Goal: Information Seeking & Learning: Learn about a topic

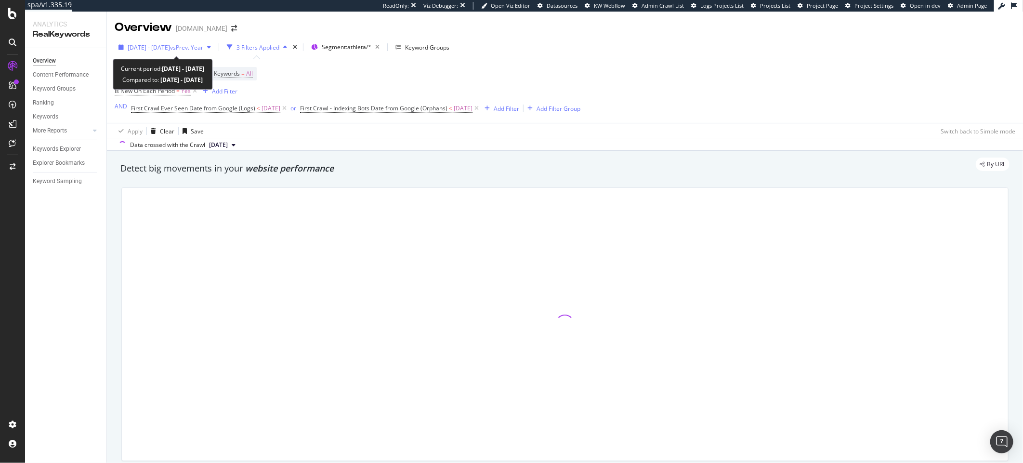
click at [157, 46] on span "[DATE] - [DATE]" at bounding box center [149, 47] width 42 height 8
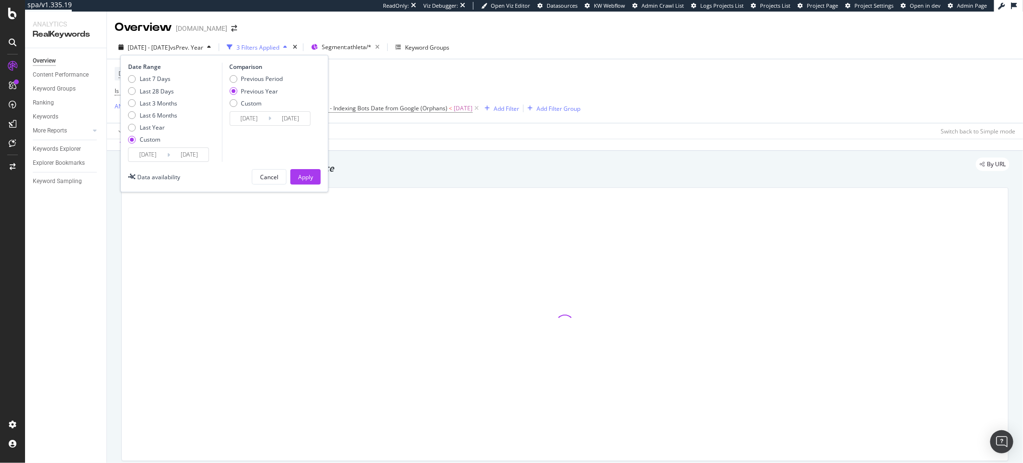
click at [193, 165] on div "Date Range Last 7 Days Last 28 Days Last 3 Months Last 6 Months Last Year Custo…" at bounding box center [224, 123] width 208 height 137
click at [196, 157] on input "2025/07/13" at bounding box center [189, 154] width 39 height 13
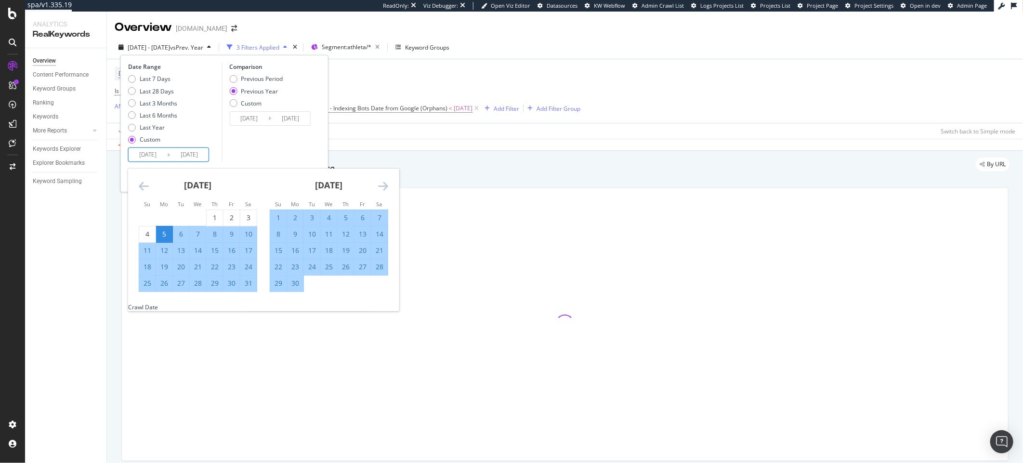
click at [389, 187] on div "June 2025 1 2 3 4 5 6 7 8 9 10 11 12 13 14 15 16 17 18 19 20 21 22 23 24 25 26 …" at bounding box center [328, 230] width 131 height 123
click at [386, 187] on icon "Move forward to switch to the next month." at bounding box center [383, 186] width 10 height 12
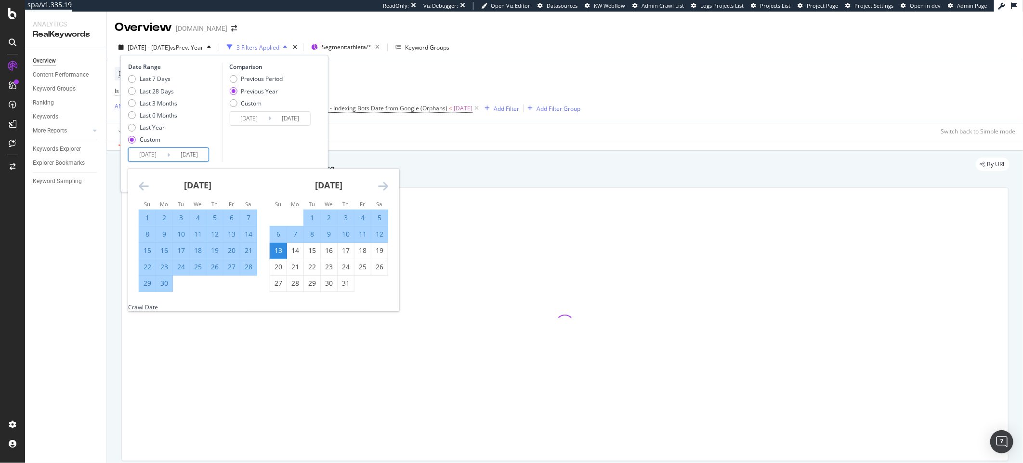
click at [386, 187] on icon "Move forward to switch to the next month." at bounding box center [383, 186] width 10 height 12
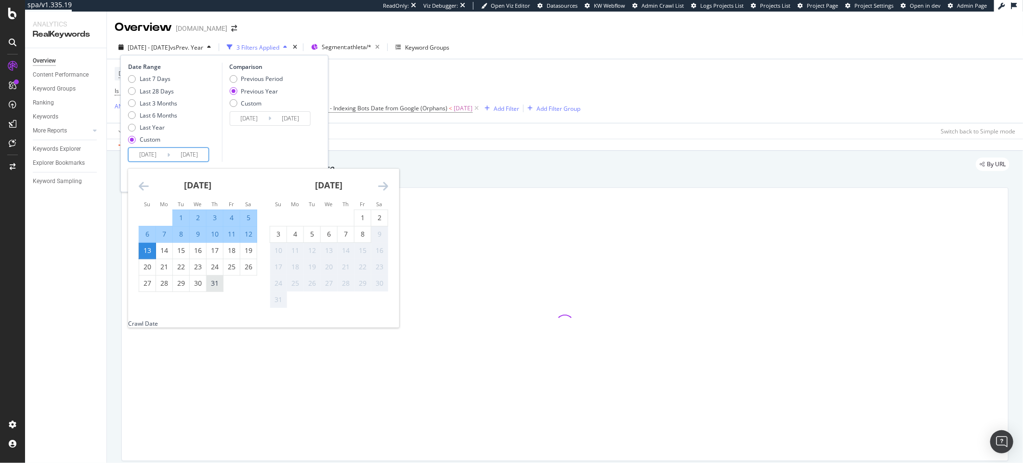
click at [212, 288] on div "31" at bounding box center [215, 283] width 16 height 10
type input "2025/07/31"
type input "2024/08/01"
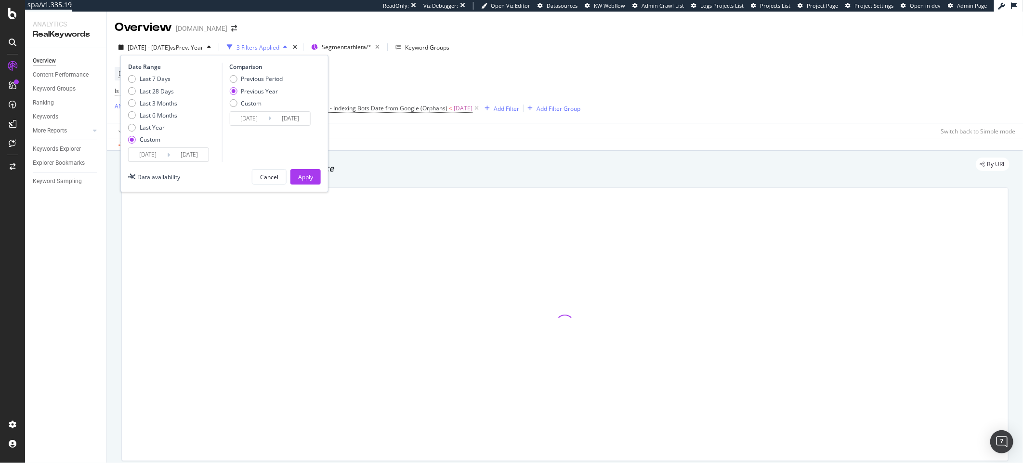
click at [279, 145] on div "Comparison Previous Period Previous Year Custom 2024/05/06 Navigate forward to …" at bounding box center [267, 112] width 91 height 99
click at [315, 171] on button "Apply" at bounding box center [305, 176] width 30 height 15
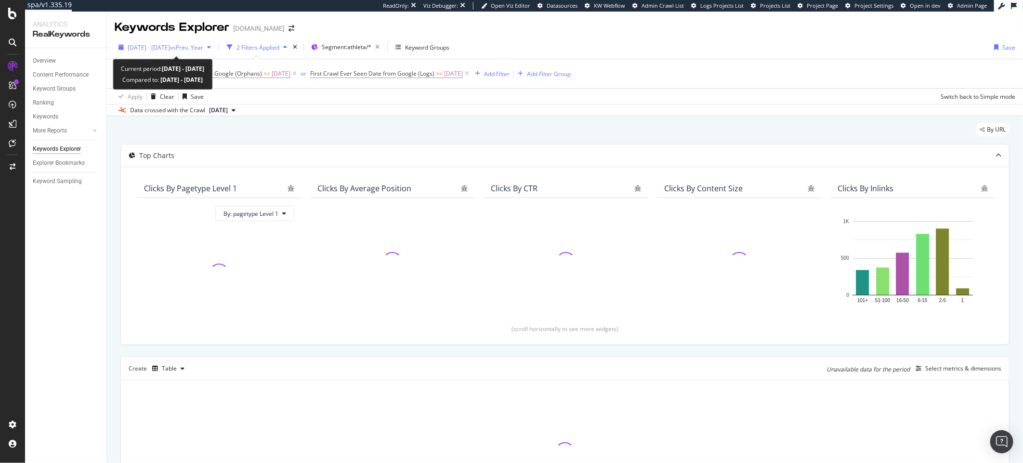
click at [166, 47] on span "[DATE] - [DATE]" at bounding box center [149, 47] width 42 height 8
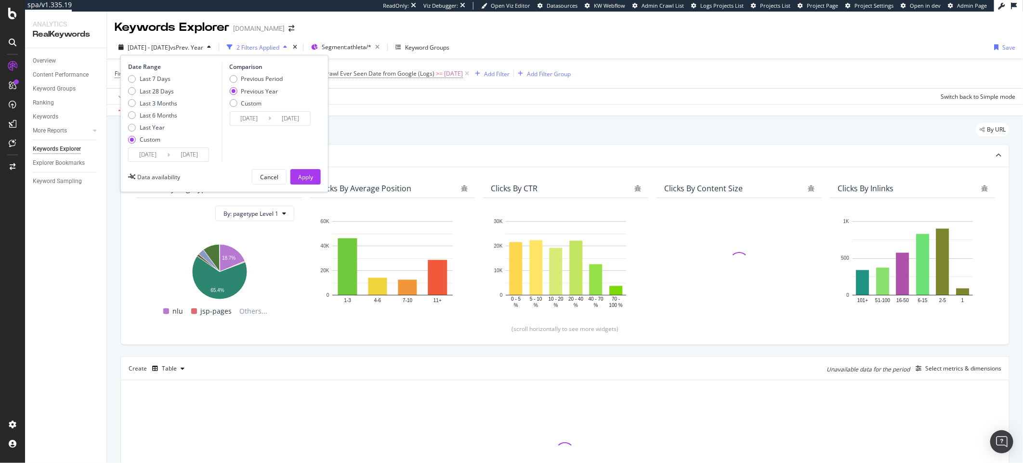
click at [187, 151] on input "[DATE]" at bounding box center [189, 154] width 39 height 13
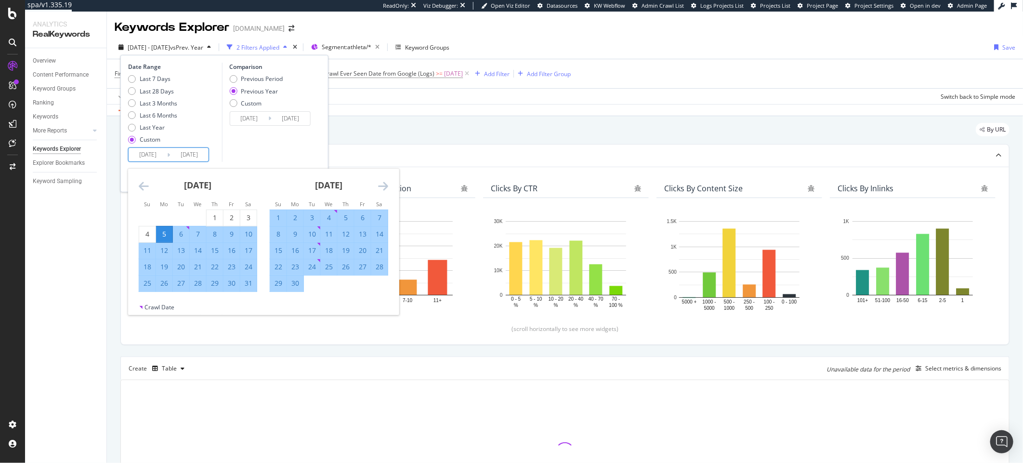
click at [388, 179] on div "June 2025 1 2 3 4 5 6 7 8 9 10 11 12 13 14 15 16 17 18 19 20 21 22 23 24 25 26 …" at bounding box center [328, 230] width 131 height 123
click at [389, 181] on div "June 2025 1 2 3 4 5 6 7 8 9 10 11 12 13 14 15 16 17 18 19 20 21 22 23 24 25 26 …" at bounding box center [328, 230] width 131 height 123
click at [389, 184] on div "June 2025 1 2 3 4 5 6 7 8 9 10 11 12 13 14 15 16 17 18 19 20 21 22 23 24 25 26 …" at bounding box center [328, 230] width 131 height 123
click at [386, 187] on icon "Move forward to switch to the next month." at bounding box center [383, 186] width 10 height 12
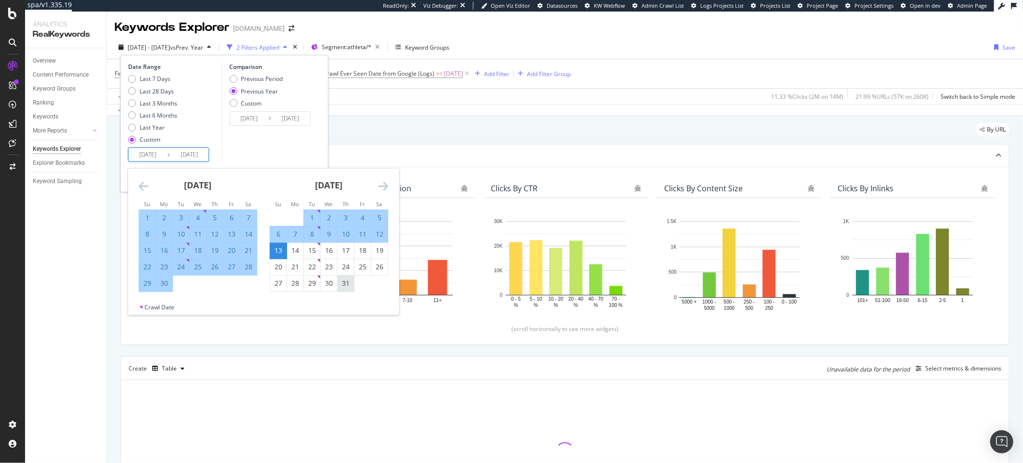
click at [341, 282] on div "31" at bounding box center [346, 283] width 16 height 10
type input "2025/07/31"
type input "2024/08/01"
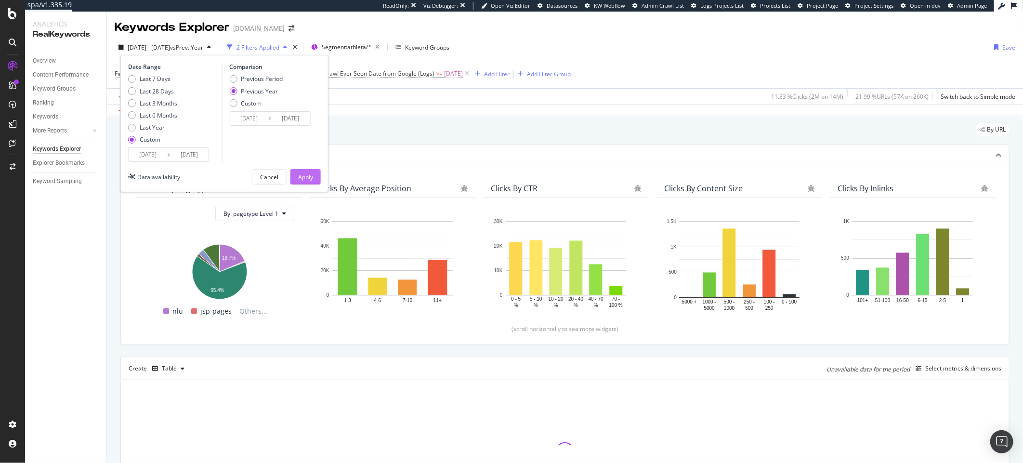
click at [308, 169] on button "Apply" at bounding box center [305, 176] width 30 height 15
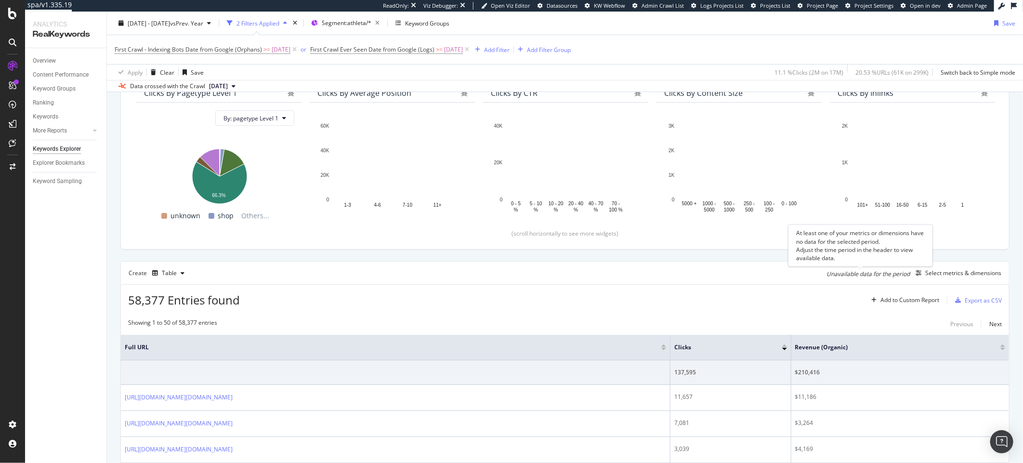
scroll to position [98, 0]
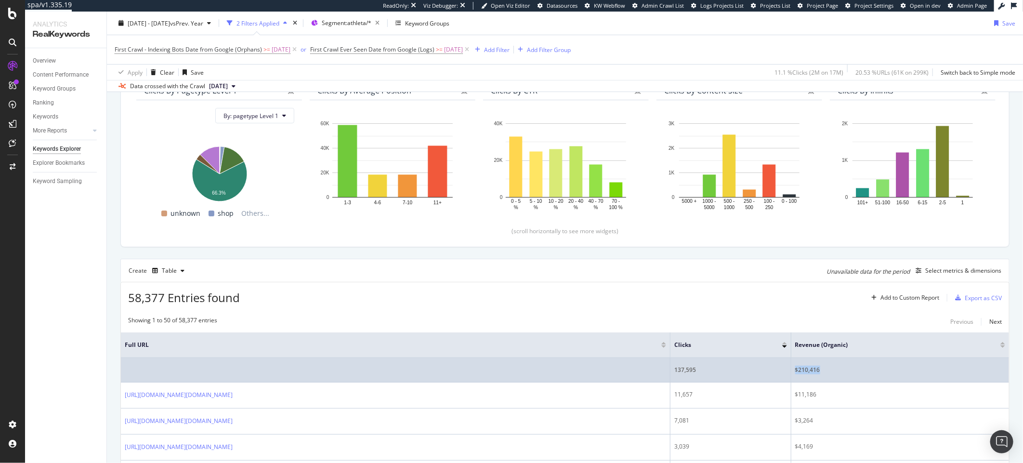
drag, startPoint x: 846, startPoint y: 370, endPoint x: 809, endPoint y: 372, distance: 37.1
click at [809, 372] on td "$210,416" at bounding box center [900, 370] width 218 height 25
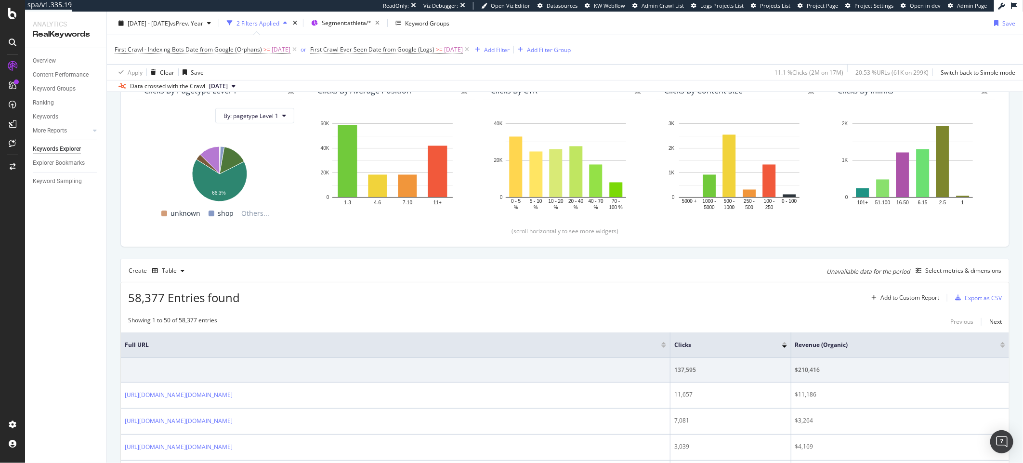
click at [609, 303] on div "58,377 Entries found Add to Custom Report Export as CSV" at bounding box center [565, 294] width 888 height 24
click at [752, 291] on div "58,377 Entries found Add to Custom Report Export as CSV" at bounding box center [565, 294] width 888 height 24
click at [161, 22] on span "2025 May. 5th - Jul. 31st" at bounding box center [149, 23] width 42 height 8
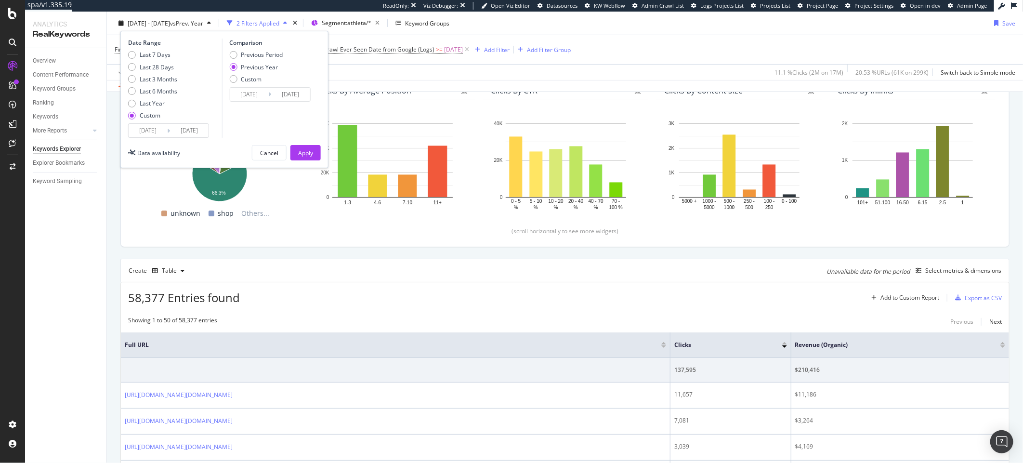
click at [202, 130] on input "2025/07/31" at bounding box center [189, 130] width 39 height 13
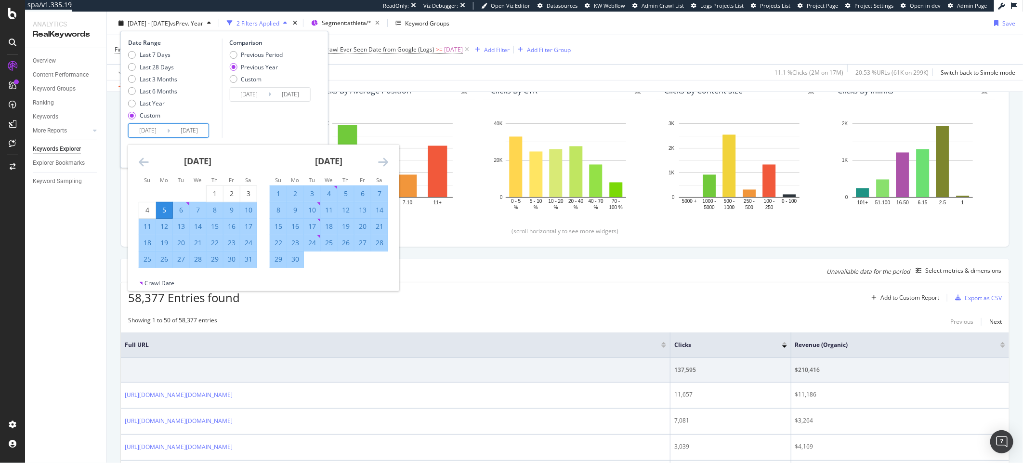
click at [379, 160] on icon "Move forward to switch to the next month." at bounding box center [383, 162] width 10 height 12
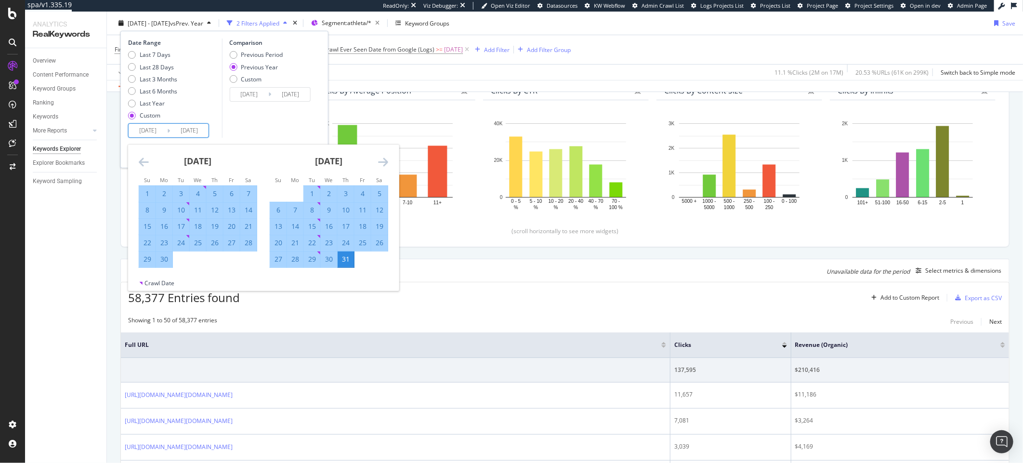
click at [381, 161] on icon "Move forward to switch to the next month." at bounding box center [383, 162] width 10 height 12
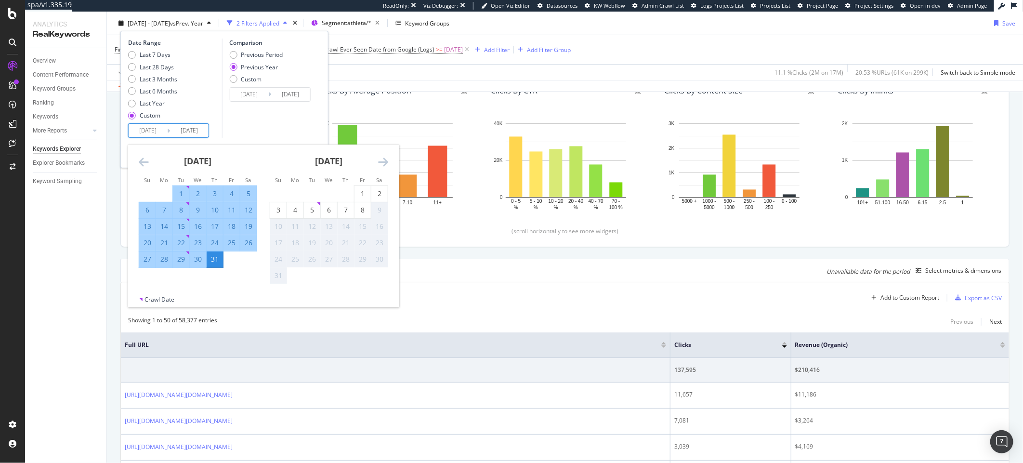
click at [456, 275] on div "Create Table Unavailable data for the period Select metrics & dimensions" at bounding box center [564, 270] width 889 height 23
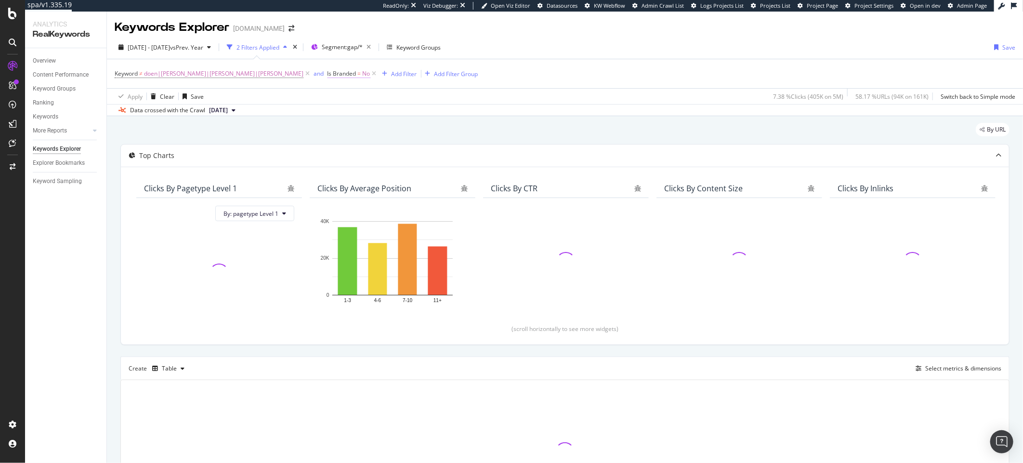
click at [327, 72] on span "Is Branded" at bounding box center [341, 73] width 29 height 8
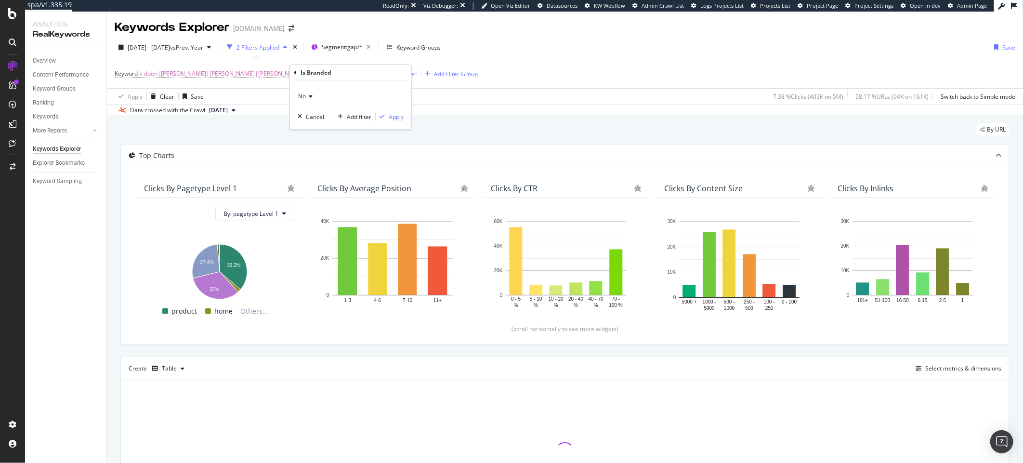
click at [520, 81] on div "Keyword ≠ doen|[PERSON_NAME]|[PERSON_NAME]|[PERSON_NAME] and Is Branded = No Ad…" at bounding box center [565, 73] width 900 height 29
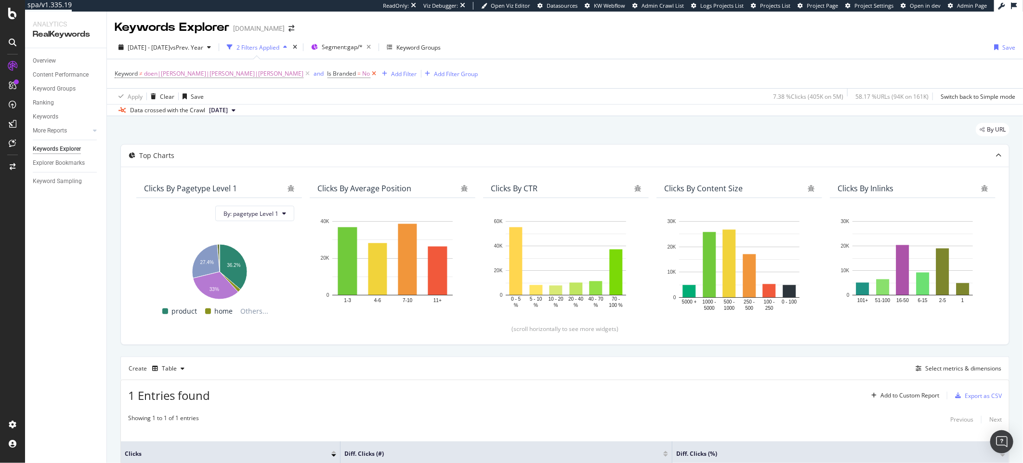
click at [370, 77] on icon at bounding box center [374, 74] width 8 height 10
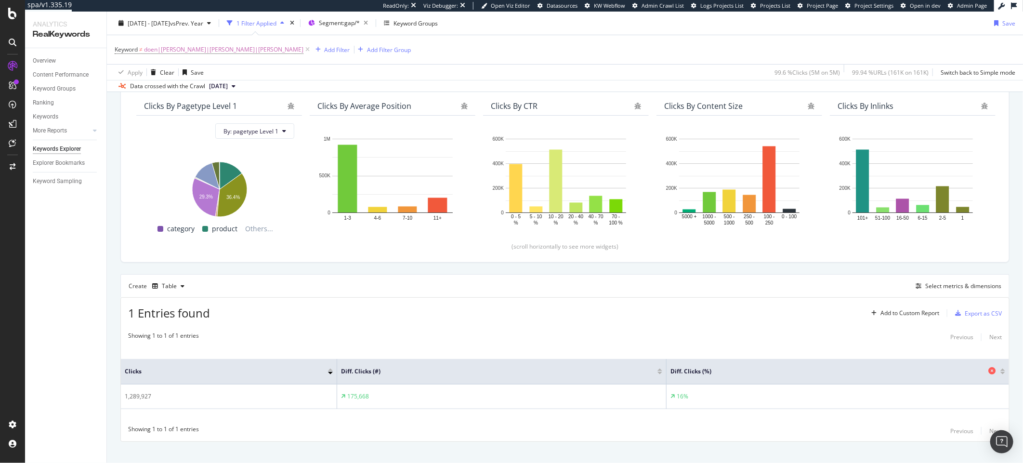
scroll to position [95, 0]
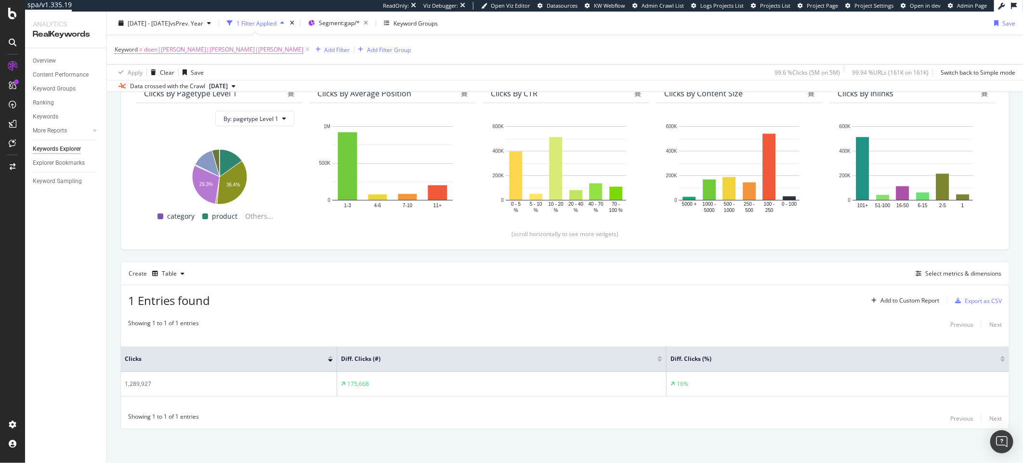
click at [396, 41] on div "Keyword ≠ doen|[PERSON_NAME]|[PERSON_NAME]|[PERSON_NAME] Add Filter Add Filter …" at bounding box center [565, 49] width 900 height 29
click at [433, 47] on div "Keyword ≠ doen|[PERSON_NAME]|[PERSON_NAME]|[PERSON_NAME] Add Filter Add Filter …" at bounding box center [565, 49] width 900 height 29
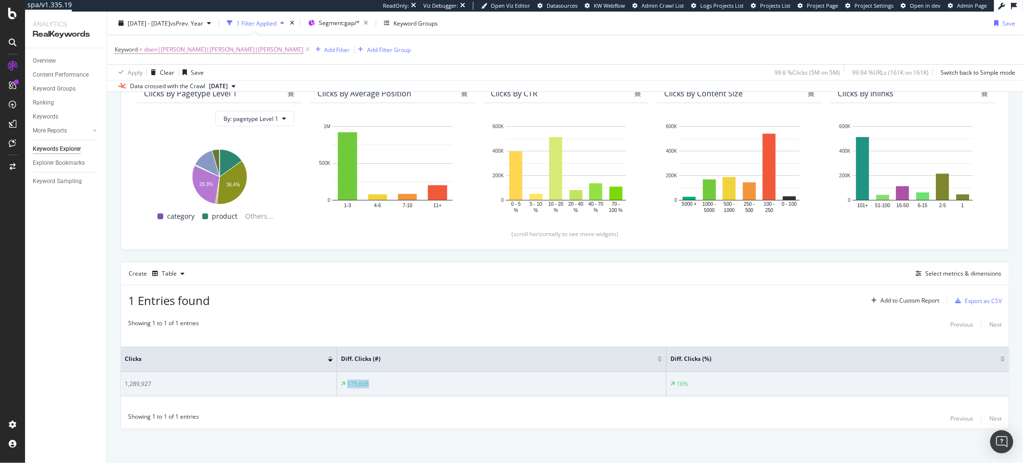
drag, startPoint x: 368, startPoint y: 383, endPoint x: 337, endPoint y: 381, distance: 31.4
click at [337, 382] on td "175,668" at bounding box center [501, 384] width 329 height 25
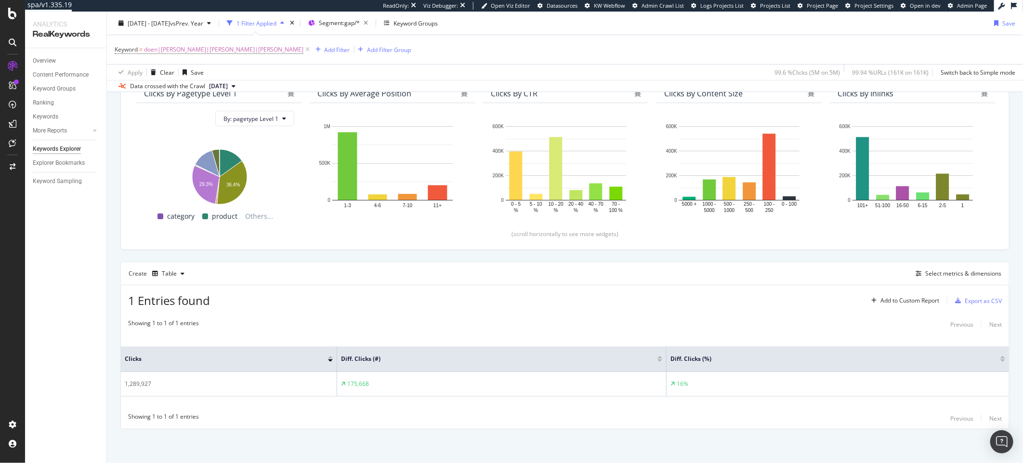
click at [518, 319] on div "Showing 1 to 1 of 1 entries Previous Next" at bounding box center [565, 325] width 888 height 12
click at [367, 52] on div "Add Filter Group" at bounding box center [389, 49] width 44 height 8
click at [386, 56] on div "Keyword ≠ doen|[PERSON_NAME]|[PERSON_NAME]|[PERSON_NAME] Add Filter Add Filter …" at bounding box center [565, 49] width 900 height 29
click at [325, 46] on div "Add Filter" at bounding box center [338, 49] width 26 height 8
click at [509, 53] on div "Keyword ≠ doen|[PERSON_NAME]|[PERSON_NAME]|[PERSON_NAME] Add Filter Add Filter …" at bounding box center [565, 49] width 900 height 29
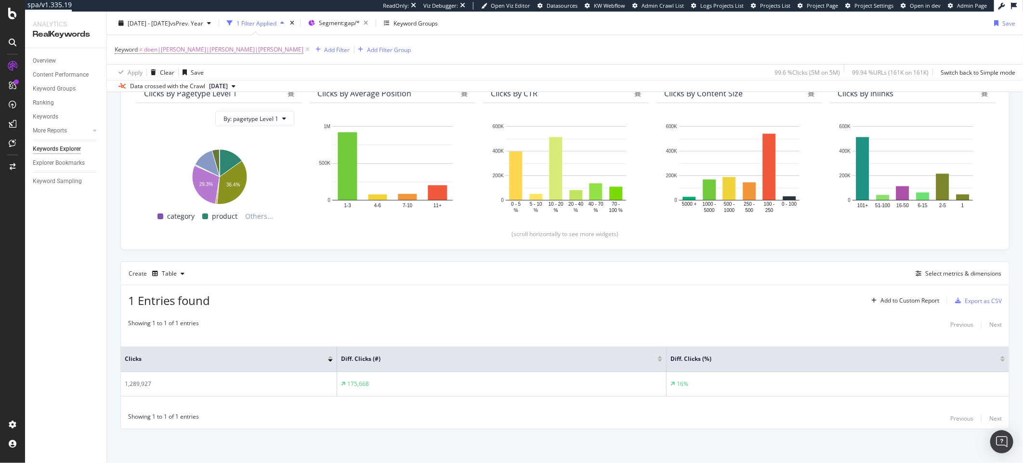
click at [267, 58] on div "Keyword ≠ doen|[PERSON_NAME]|[PERSON_NAME]|[PERSON_NAME] Add Filter Add Filter …" at bounding box center [565, 49] width 900 height 29
click at [292, 56] on div "Keyword ≠ doen|[PERSON_NAME]|[PERSON_NAME]|[PERSON_NAME] Add Filter Add Filter …" at bounding box center [263, 49] width 297 height 13
click at [325, 51] on div "Add Filter" at bounding box center [338, 49] width 26 height 8
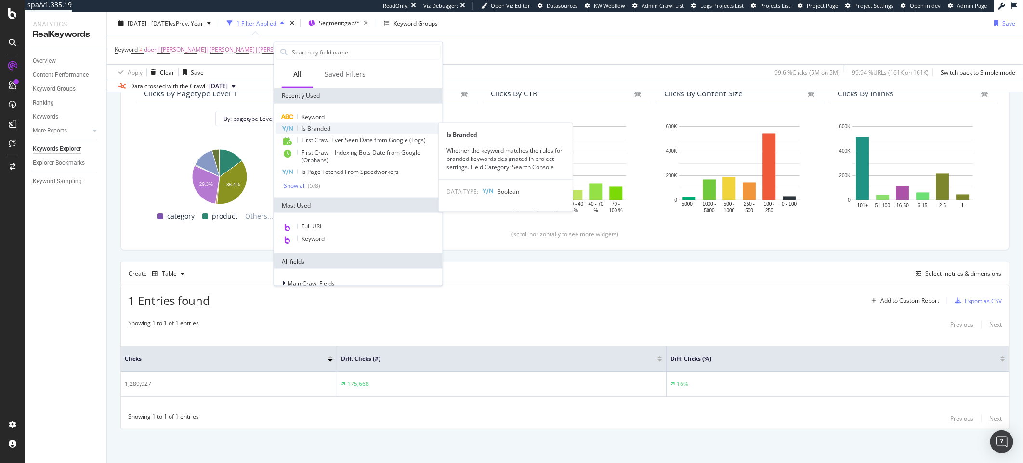
click at [344, 128] on div "Is Branded" at bounding box center [358, 129] width 165 height 12
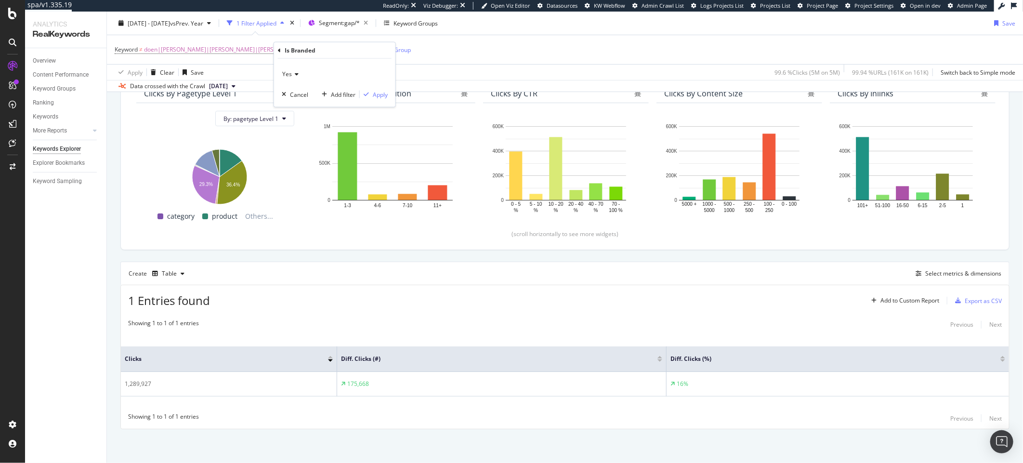
click at [288, 71] on span "Yes" at bounding box center [287, 74] width 10 height 8
click at [293, 104] on span "No" at bounding box center [291, 106] width 8 height 8
click at [384, 98] on div "Apply" at bounding box center [380, 94] width 15 height 8
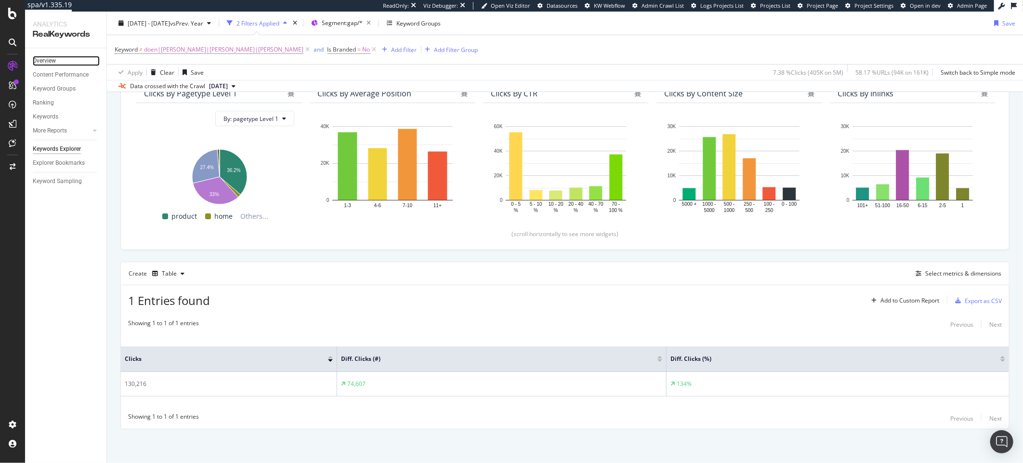
click at [56, 58] on link "Overview" at bounding box center [66, 61] width 67 height 10
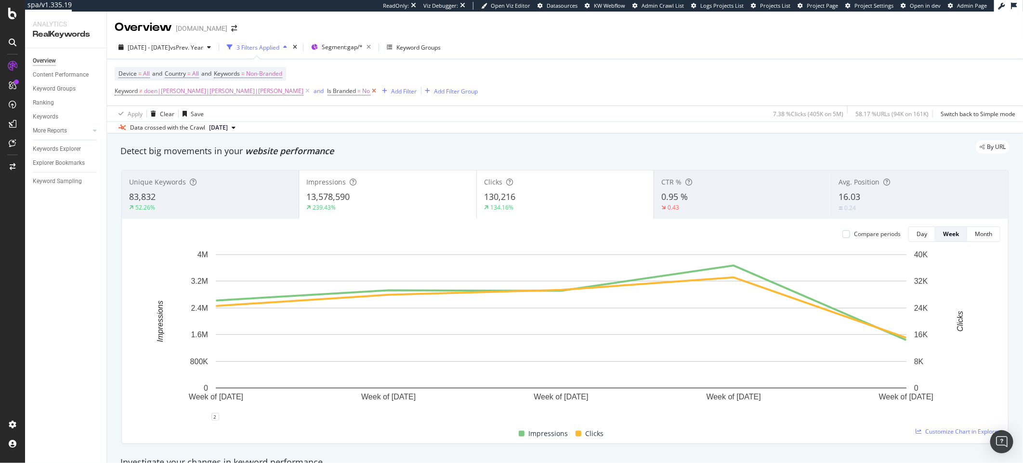
click at [370, 91] on icon at bounding box center [374, 91] width 8 height 10
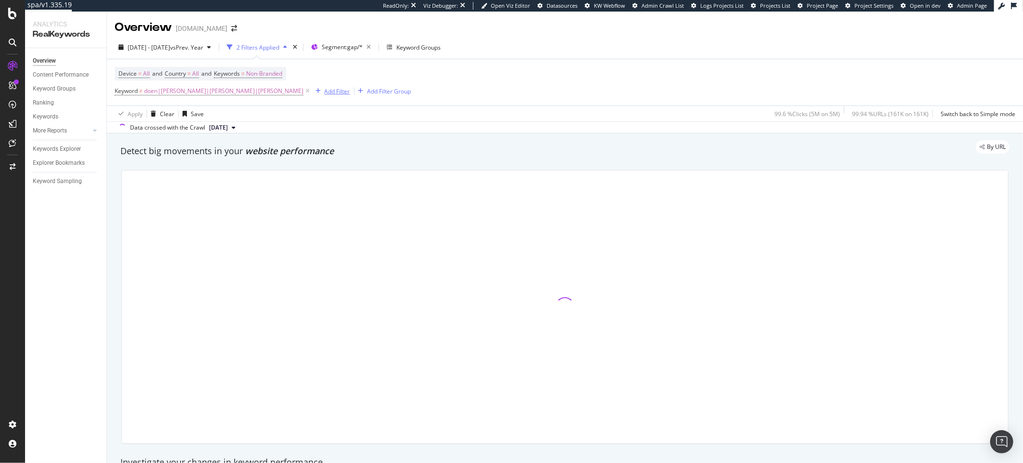
click at [325, 91] on div "Add Filter" at bounding box center [338, 91] width 26 height 8
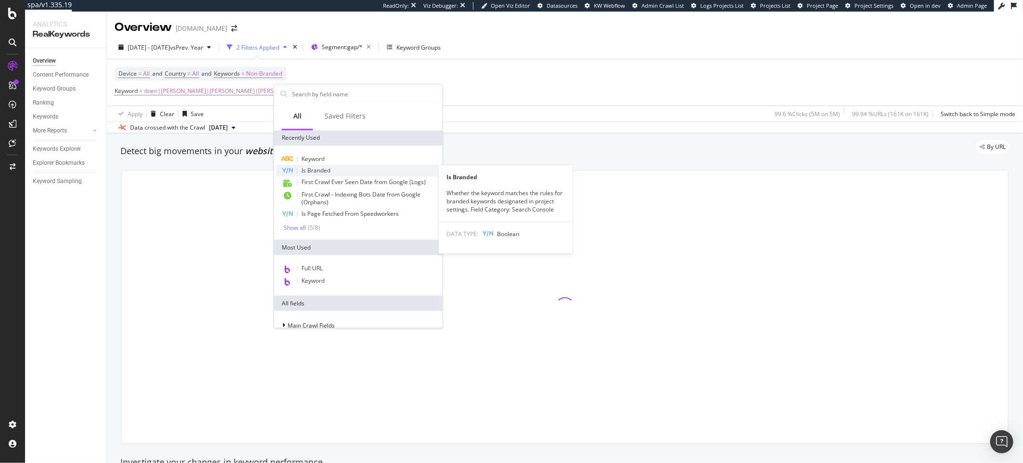
click at [301, 166] on span "Is Branded" at bounding box center [315, 170] width 29 height 8
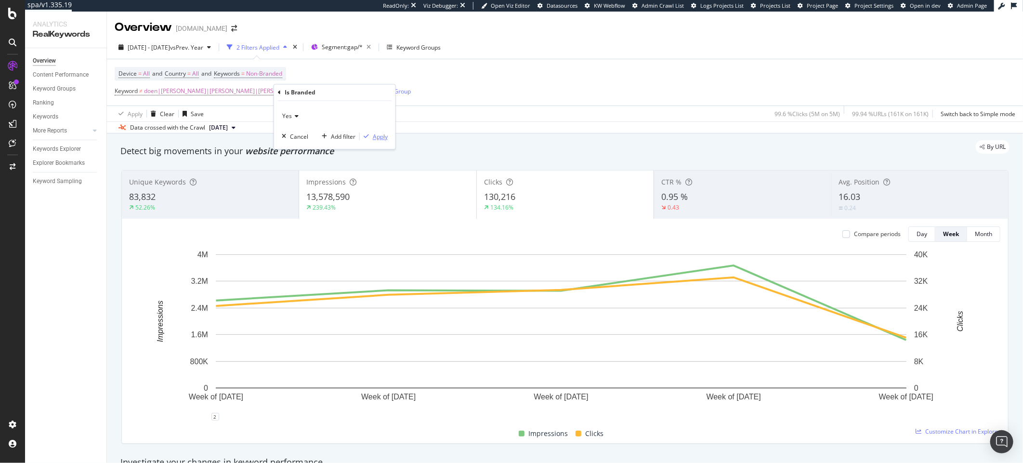
click at [379, 137] on div "Apply" at bounding box center [380, 136] width 15 height 8
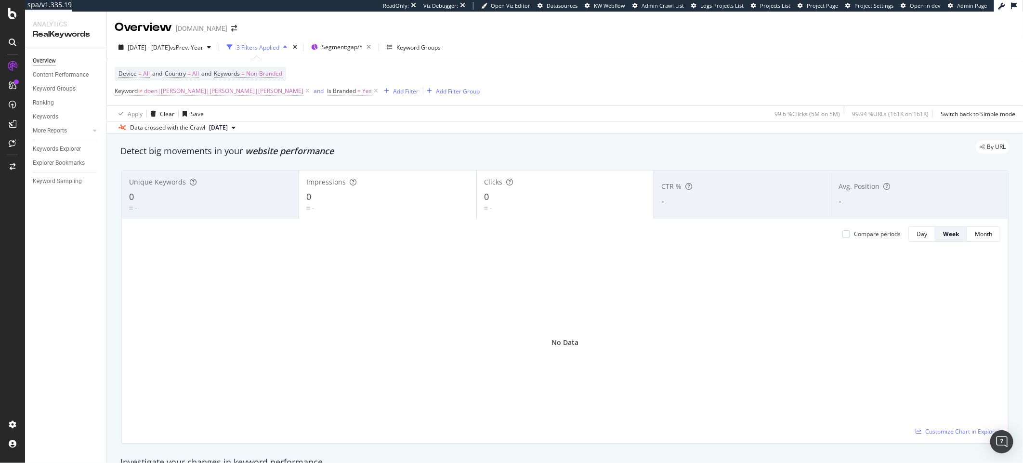
click at [261, 65] on div "Device = All and Country = All and Keywords = Non-Branded Keyword ≠ doen|[PERSO…" at bounding box center [565, 82] width 900 height 46
click at [259, 72] on span "Non-Branded" at bounding box center [264, 73] width 36 height 13
click at [254, 96] on span "Non-Branded" at bounding box center [248, 96] width 40 height 8
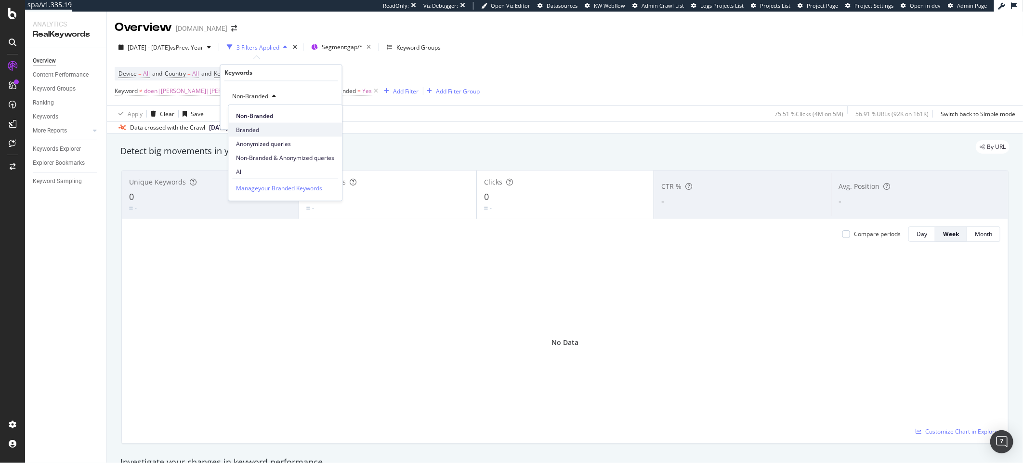
click at [253, 130] on span "Branded" at bounding box center [285, 129] width 98 height 9
click at [325, 115] on div "Apply" at bounding box center [326, 117] width 15 height 8
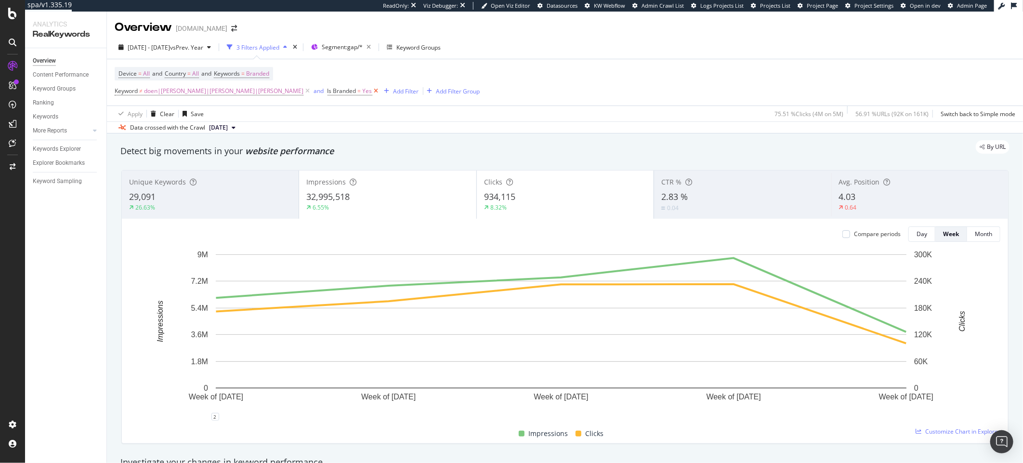
click at [372, 92] on icon at bounding box center [376, 91] width 8 height 10
click at [253, 77] on span "Branded" at bounding box center [257, 73] width 23 height 13
click at [250, 94] on span "Branded" at bounding box center [241, 96] width 27 height 8
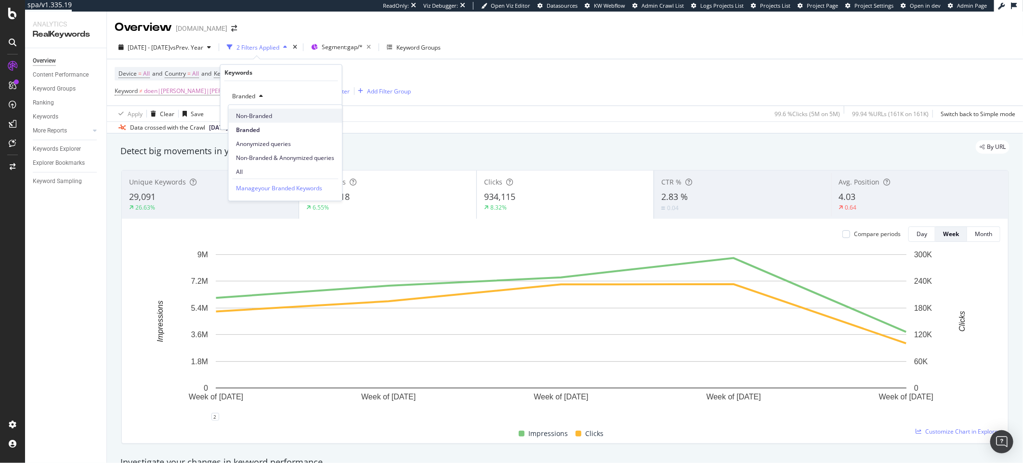
click at [265, 118] on span "Non-Branded" at bounding box center [285, 115] width 98 height 9
click at [325, 120] on div "Apply" at bounding box center [326, 117] width 15 height 8
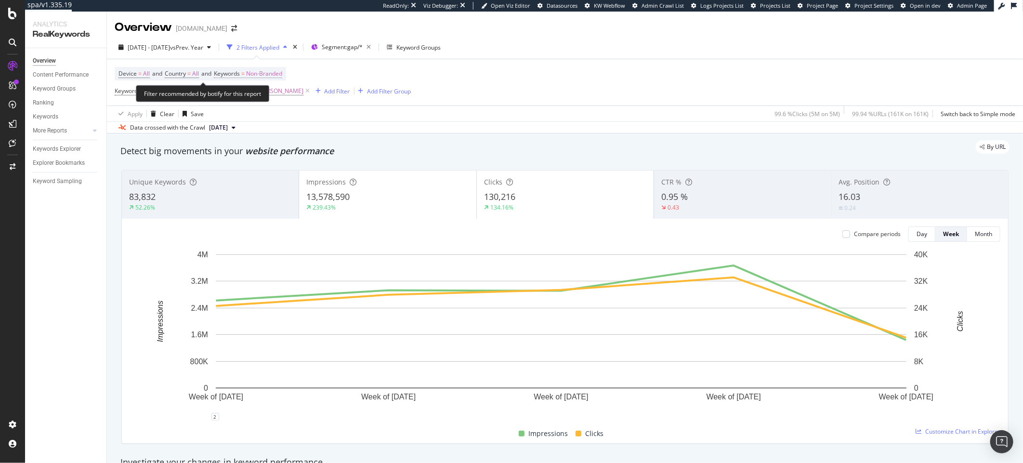
click at [274, 70] on span "Non-Branded" at bounding box center [264, 73] width 36 height 13
click at [270, 97] on div "button" at bounding box center [274, 96] width 12 height 6
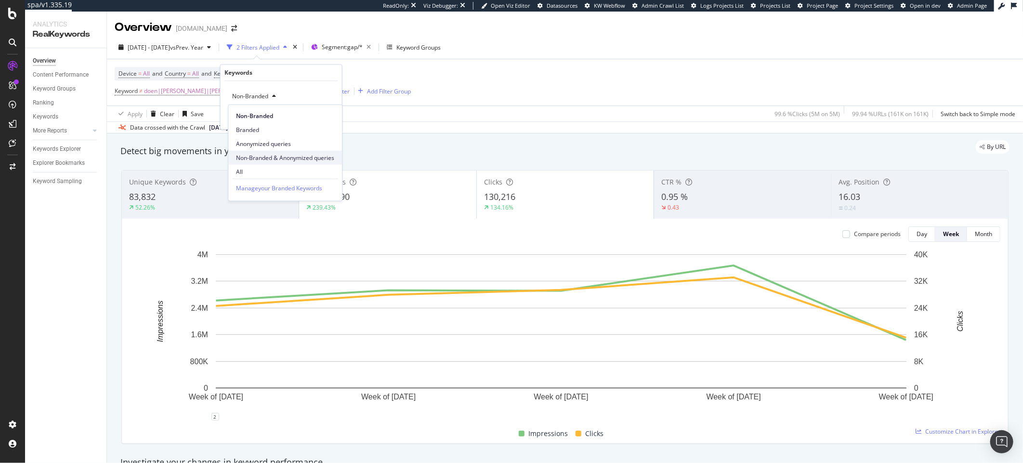
click at [293, 153] on span "Non-Branded & Anonymized queries" at bounding box center [285, 157] width 98 height 9
click at [339, 118] on div "Apply" at bounding box center [334, 117] width 15 height 8
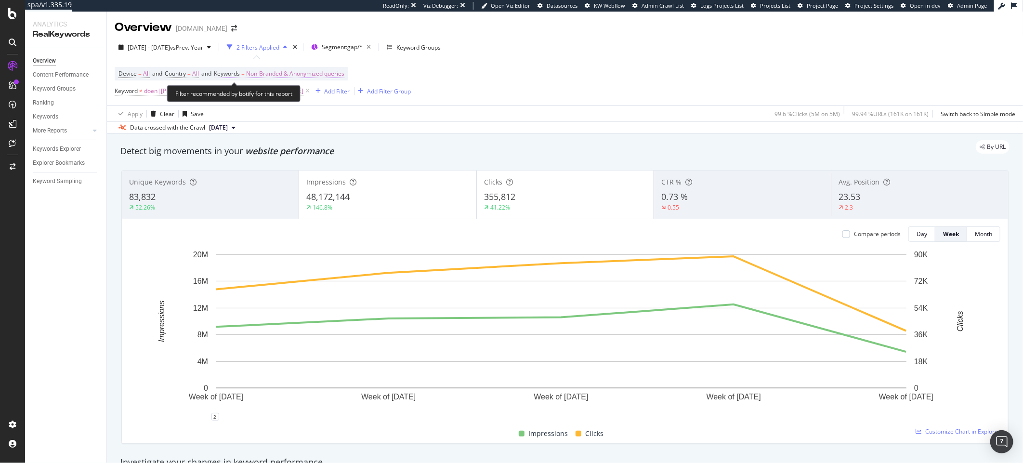
click at [307, 72] on span "Non-Branded & Anonymized queries" at bounding box center [295, 73] width 98 height 13
click at [283, 96] on span "Non-Branded & Anonymized queries" at bounding box center [279, 96] width 102 height 8
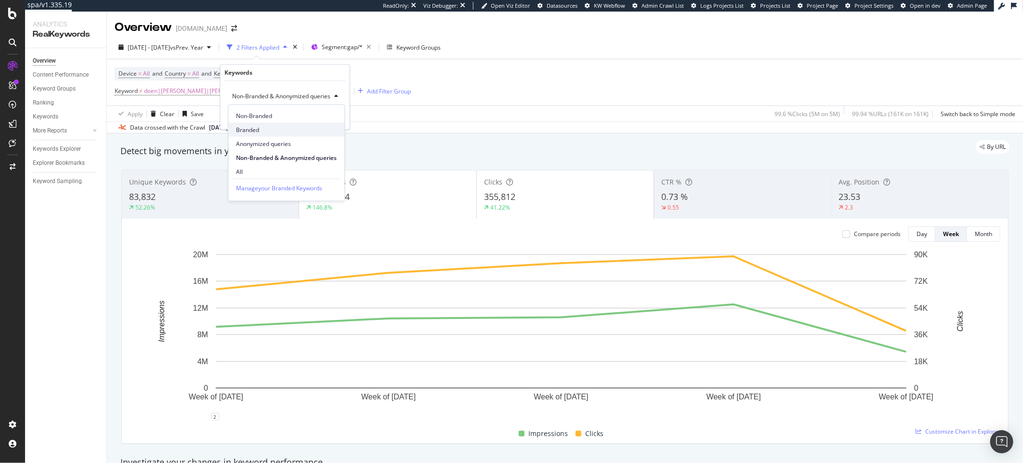
click at [277, 124] on div "Branded" at bounding box center [286, 130] width 116 height 14
drag, startPoint x: 328, startPoint y: 117, endPoint x: 488, endPoint y: 87, distance: 163.2
click at [328, 117] on div "Apply" at bounding box center [326, 117] width 15 height 8
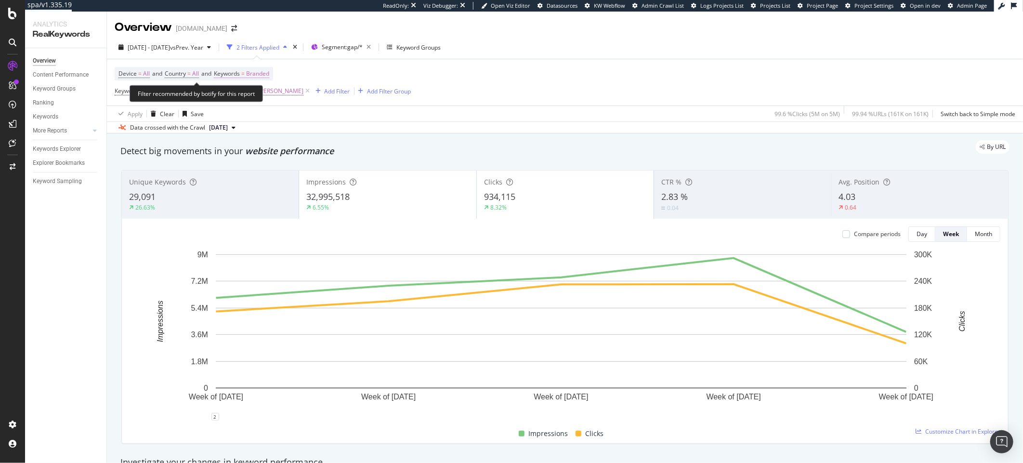
click at [237, 76] on span "Keywords" at bounding box center [227, 73] width 26 height 8
click at [243, 97] on span "Branded" at bounding box center [241, 96] width 27 height 8
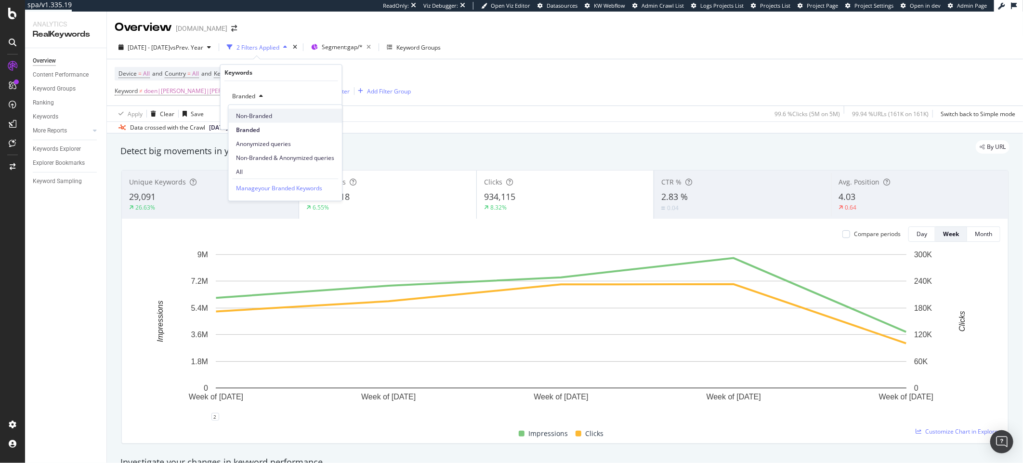
click at [264, 120] on div "Non-Branded" at bounding box center [285, 116] width 114 height 14
click at [320, 115] on div "Apply" at bounding box center [326, 117] width 15 height 8
click at [320, 115] on div "Apply Clear Save 99.6 % Clicks ( 5M on 5M ) 99.94 % URLs ( 161K on 161K ) Switc…" at bounding box center [565, 113] width 916 height 16
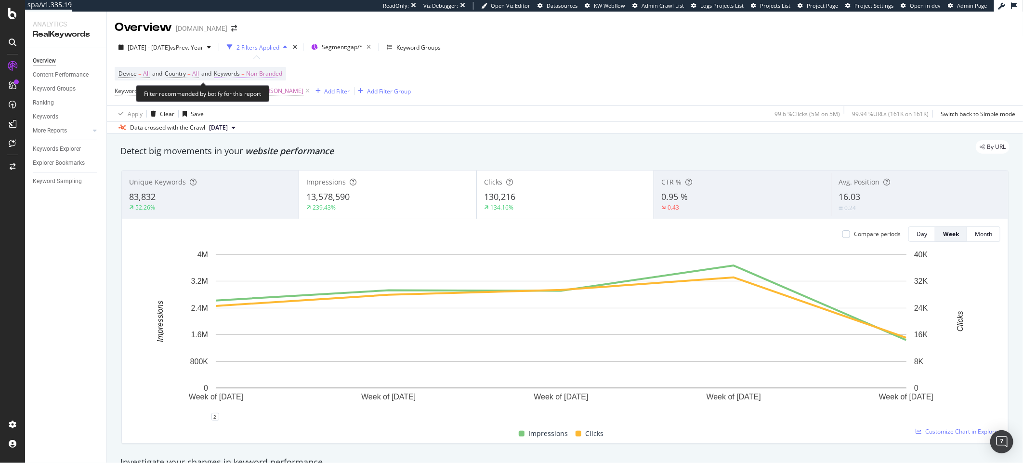
click at [275, 77] on span "Non-Branded" at bounding box center [264, 73] width 36 height 13
click at [274, 95] on icon "button" at bounding box center [274, 96] width 4 height 6
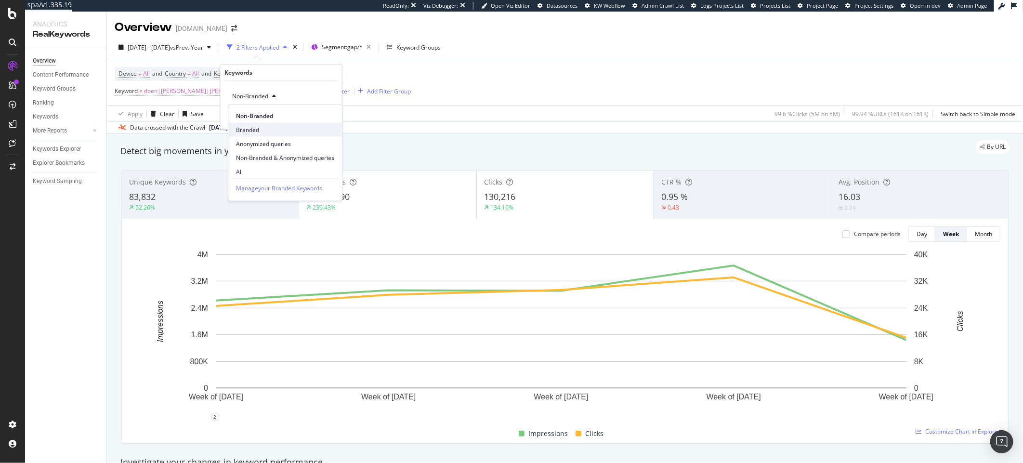
click at [256, 130] on span "Branded" at bounding box center [285, 129] width 98 height 9
click at [321, 120] on div "Apply" at bounding box center [326, 117] width 15 height 8
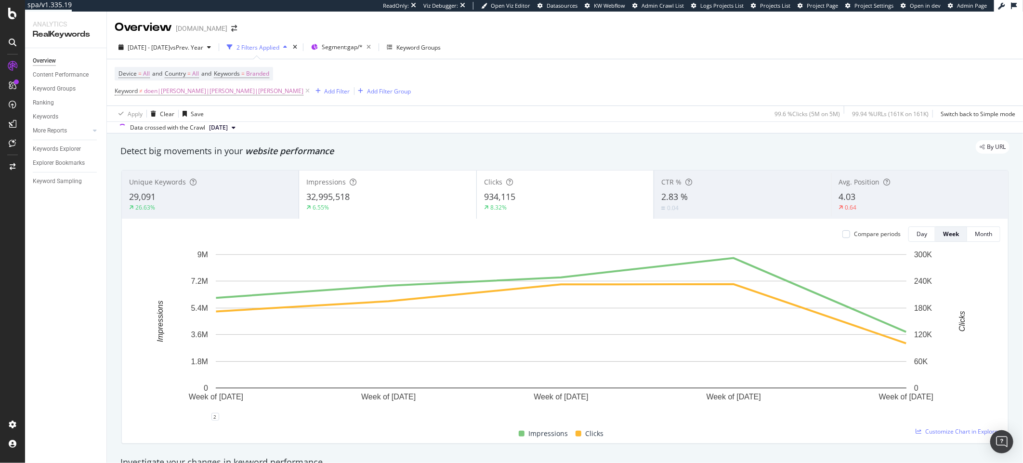
click at [303, 92] on icon at bounding box center [307, 91] width 8 height 10
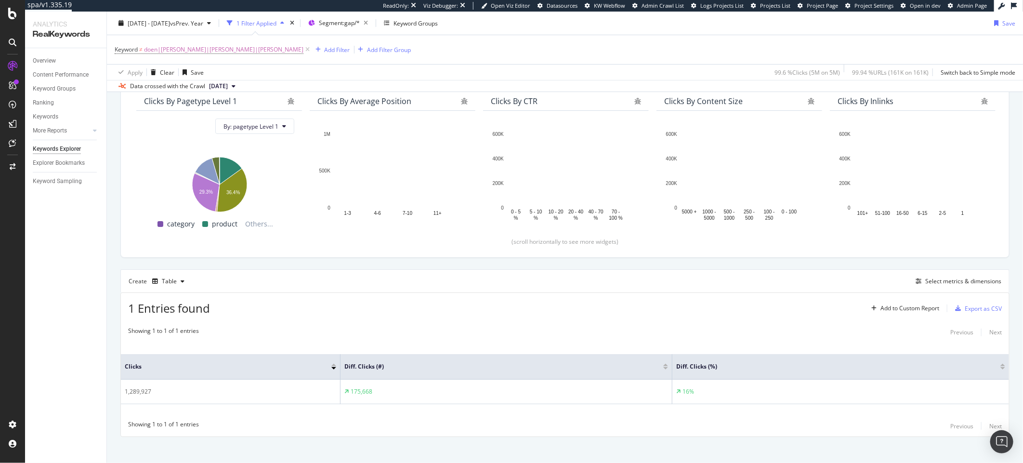
scroll to position [95, 0]
